Goal: Task Accomplishment & Management: Understand process/instructions

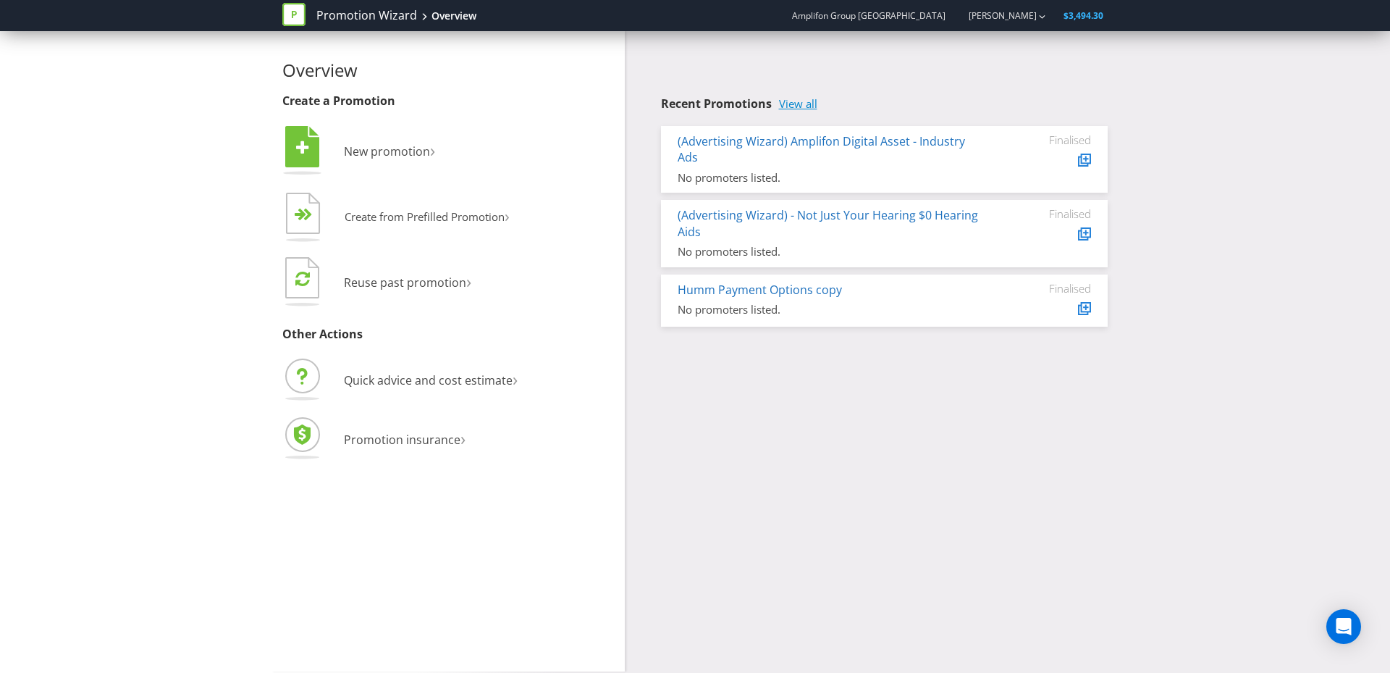
click at [794, 101] on link "View all" at bounding box center [798, 104] width 38 height 12
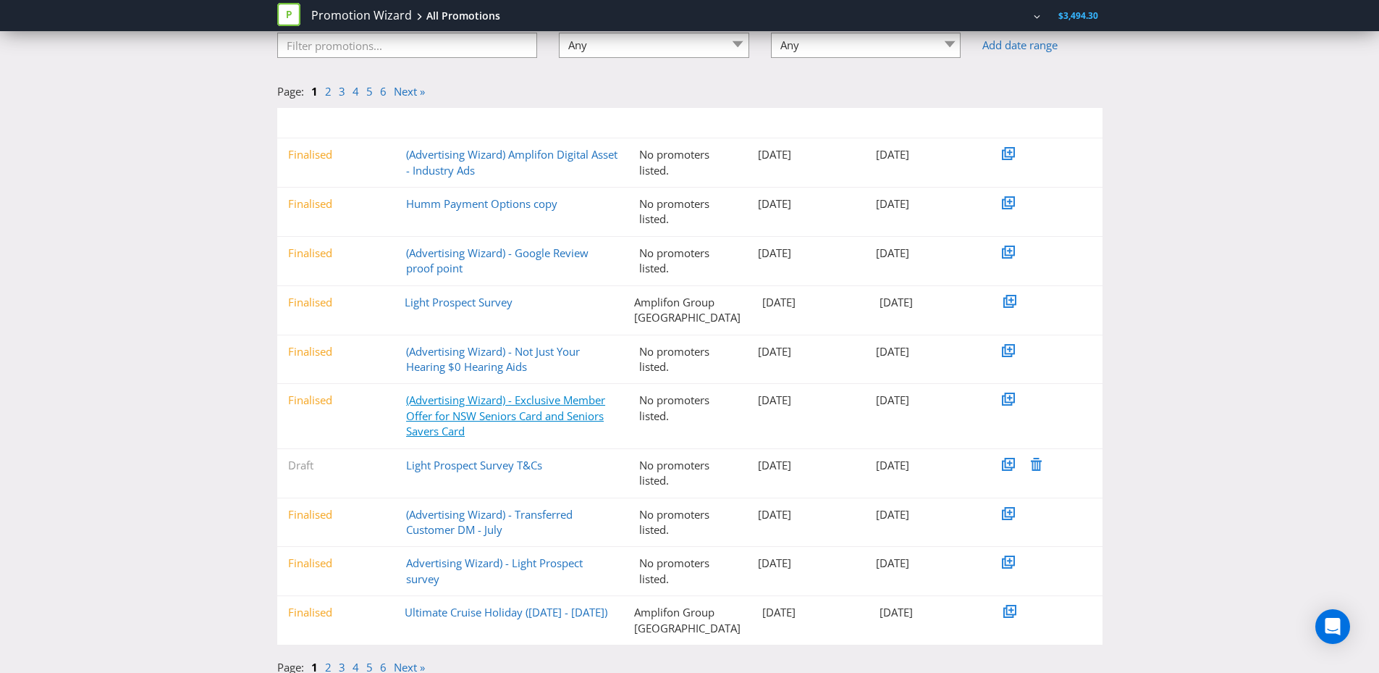
scroll to position [123, 0]
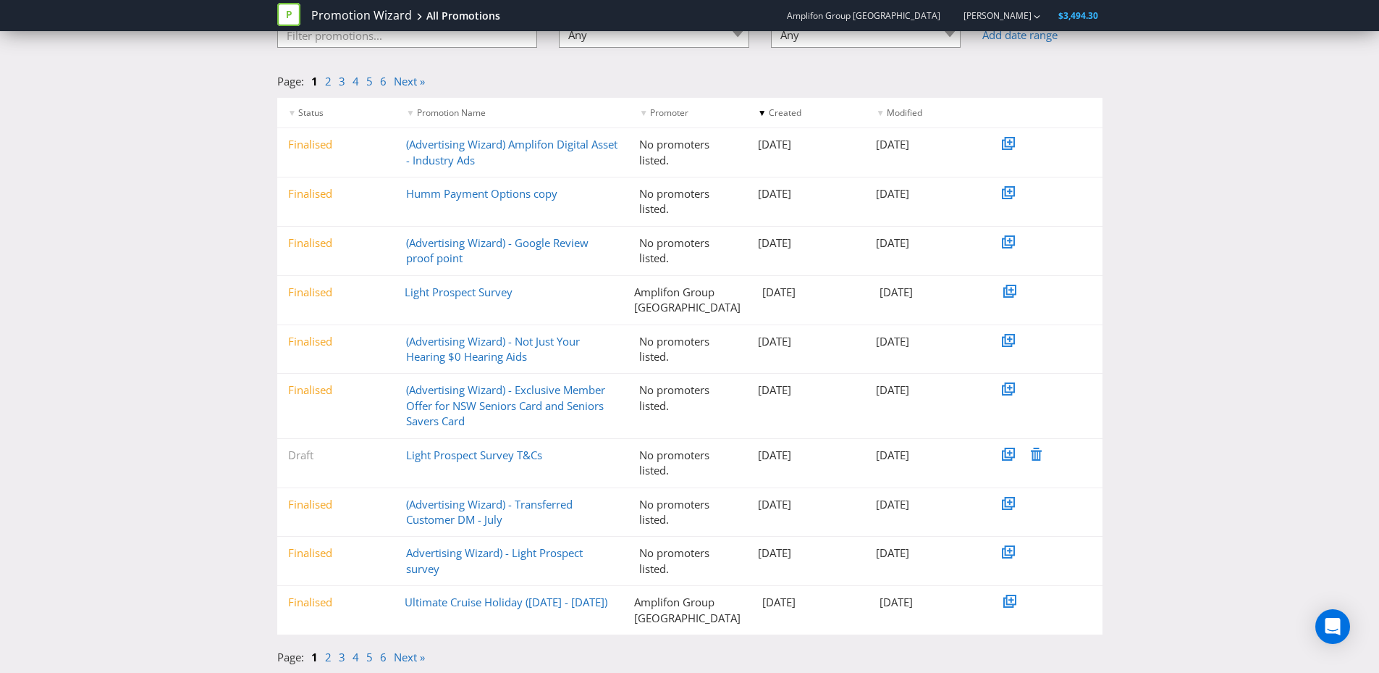
click at [554, 610] on div "Ultimate Cruise Holiday ([DATE] - [DATE])" at bounding box center [509, 602] width 230 height 15
click at [554, 607] on link "Ultimate Cruise Holiday ([DATE] - [DATE])" at bounding box center [506, 602] width 203 height 14
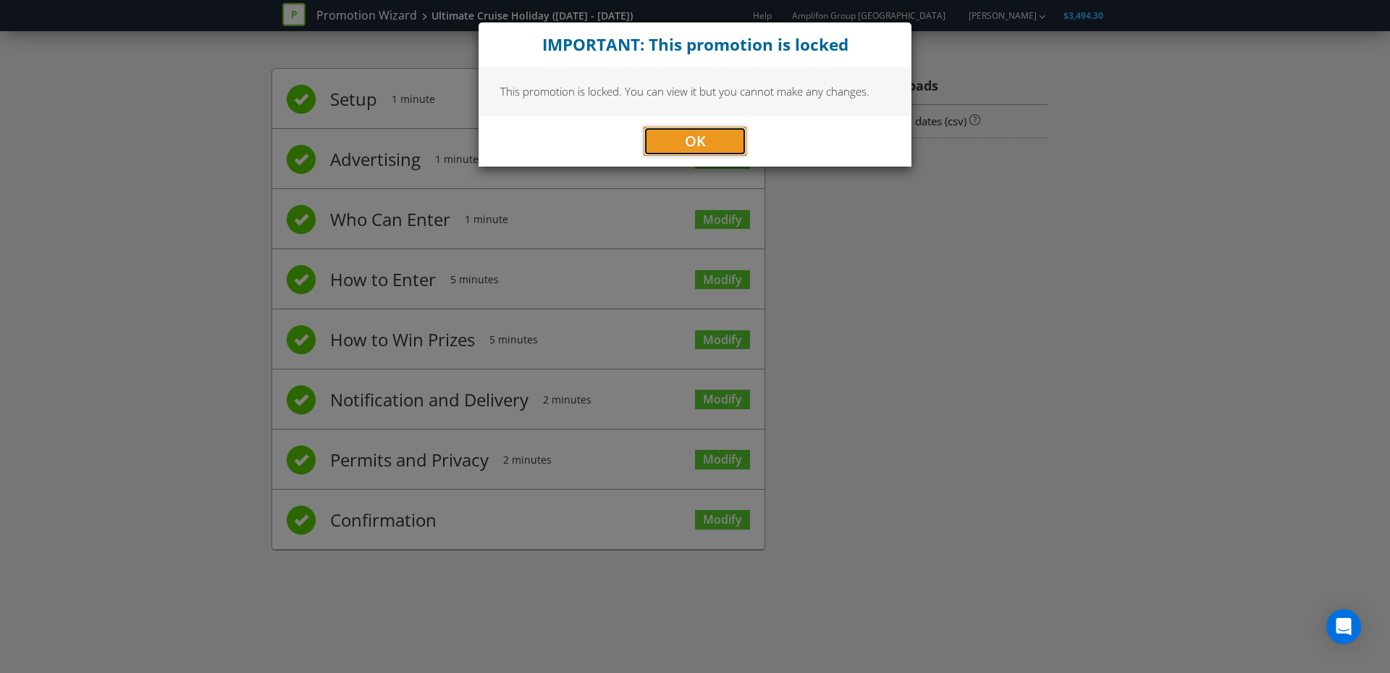
click at [714, 136] on button "OK" at bounding box center [695, 141] width 103 height 29
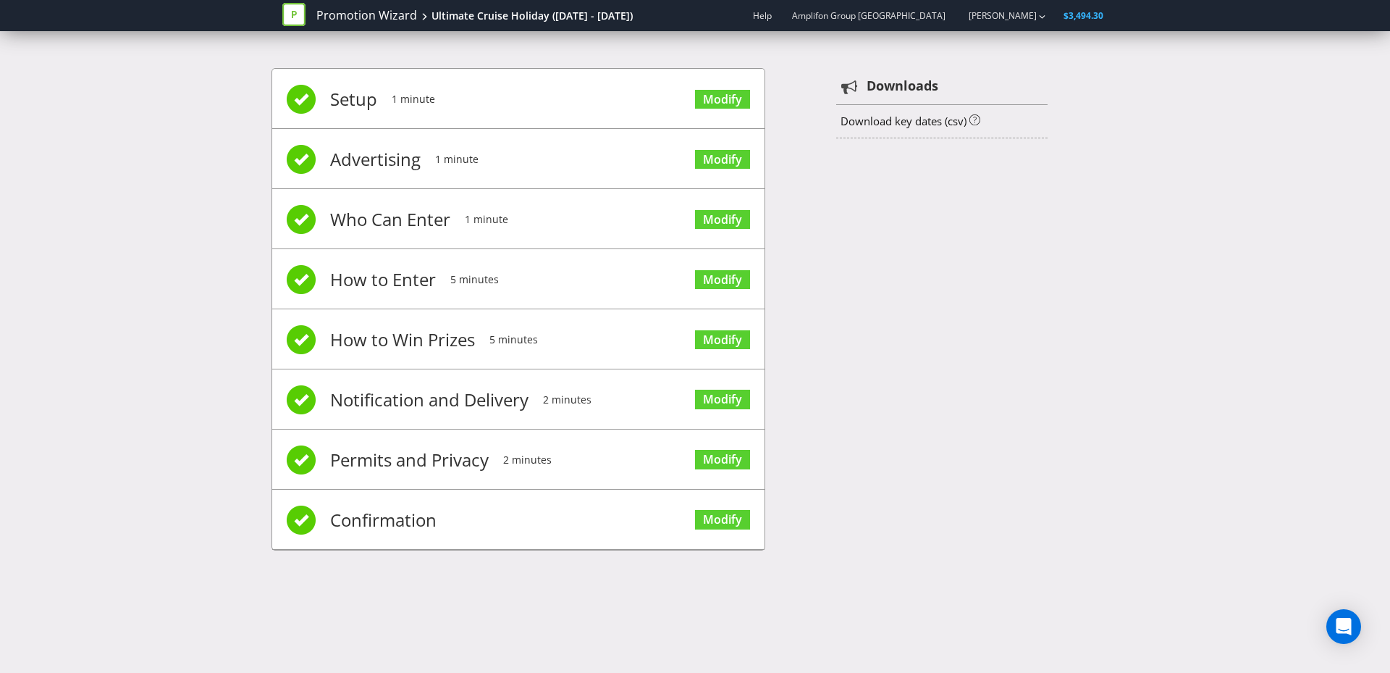
click at [570, 456] on li "Permits and Privacy 2 minutes Modify" at bounding box center [518, 459] width 492 height 60
drag, startPoint x: 377, startPoint y: 465, endPoint x: 325, endPoint y: 471, distance: 51.8
click at [376, 465] on span "Permits and Privacy" at bounding box center [409, 460] width 159 height 58
click at [287, 458] on span at bounding box center [301, 459] width 29 height 29
click at [303, 461] on span at bounding box center [301, 459] width 29 height 29
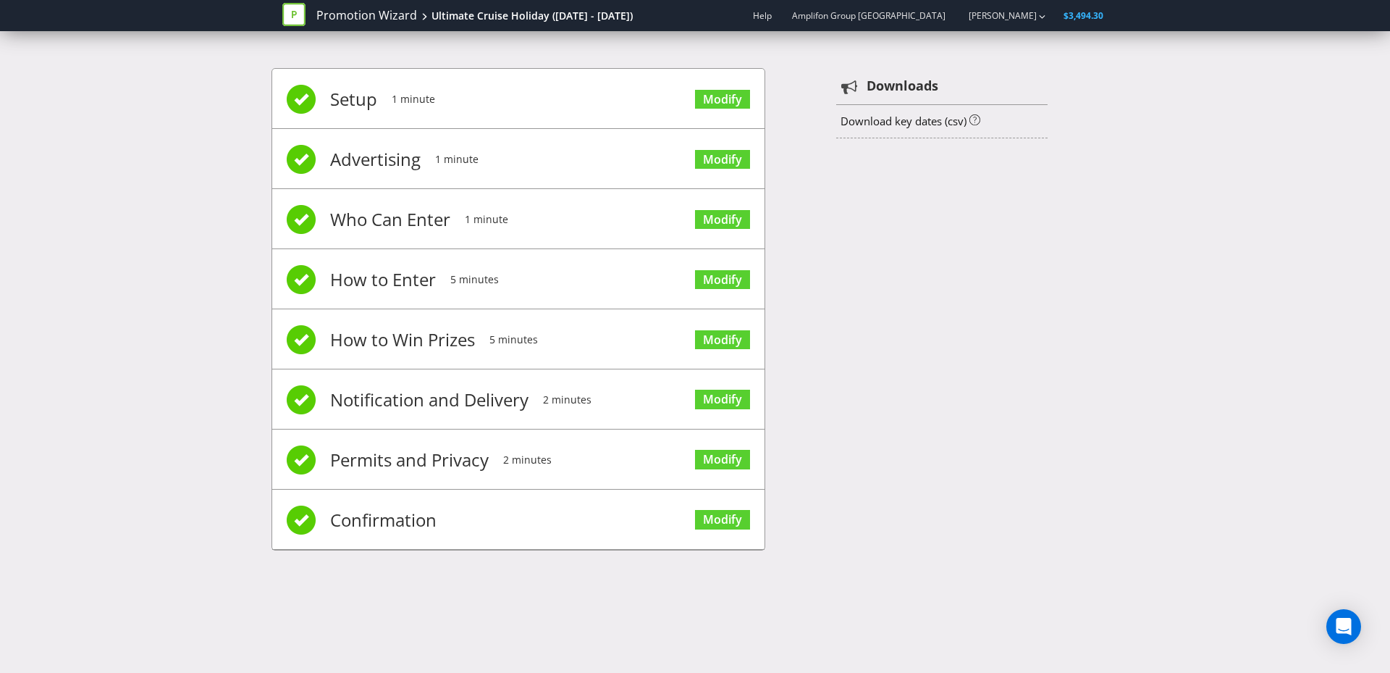
click at [311, 508] on span at bounding box center [301, 519] width 29 height 29
click at [712, 519] on link "Modify" at bounding box center [722, 520] width 55 height 20
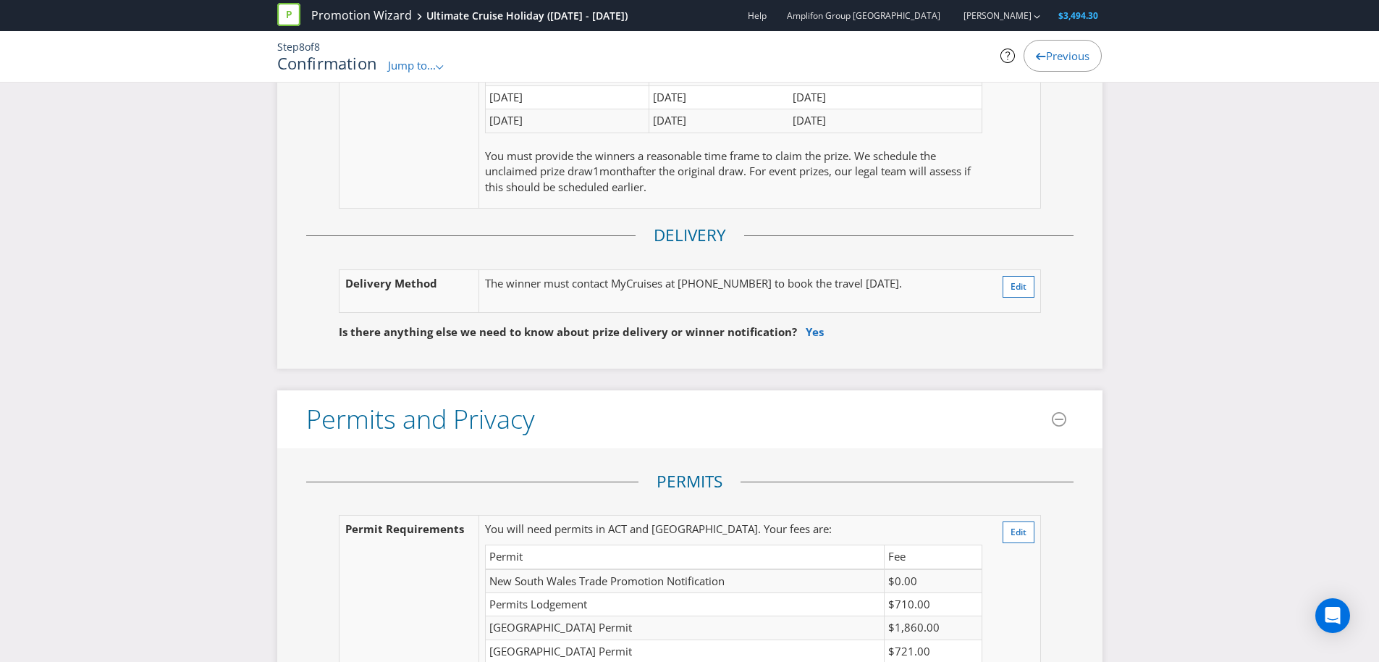
scroll to position [4810, 0]
